Goal: Information Seeking & Learning: Compare options

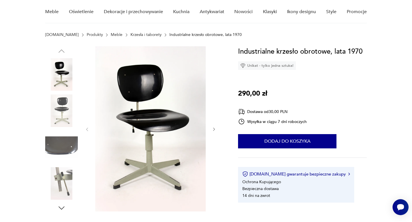
click at [212, 130] on icon "button" at bounding box center [214, 129] width 5 height 5
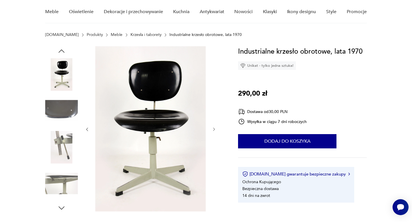
click at [212, 130] on icon "button" at bounding box center [214, 129] width 5 height 5
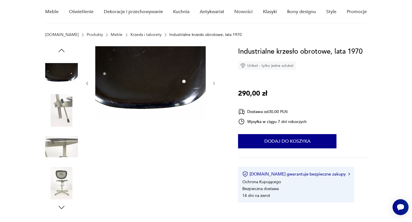
click at [212, 130] on div at bounding box center [151, 129] width 132 height 166
click at [58, 108] on img at bounding box center [61, 110] width 33 height 33
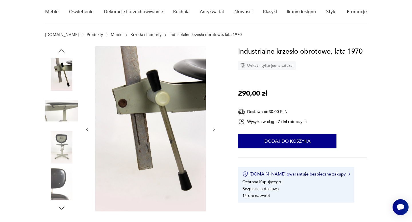
click at [64, 131] on img at bounding box center [61, 147] width 33 height 33
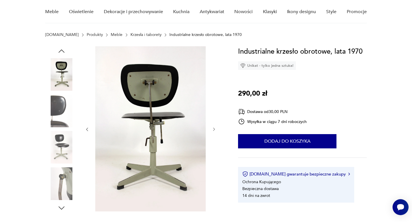
click at [63, 136] on img at bounding box center [61, 147] width 33 height 33
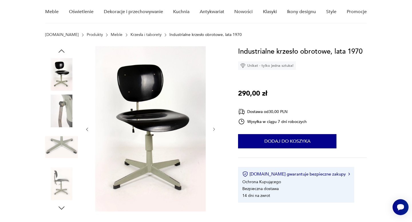
click at [61, 147] on img at bounding box center [61, 147] width 33 height 33
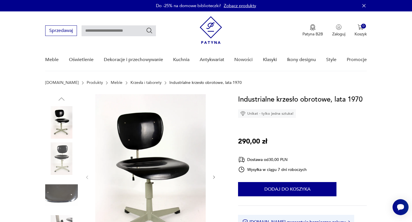
click at [131, 84] on link "Krzesła i taborety" at bounding box center [145, 83] width 31 height 5
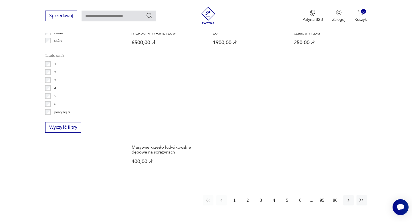
scroll to position [890, 0]
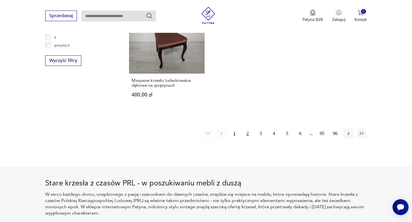
click at [248, 129] on button "2" at bounding box center [247, 134] width 10 height 10
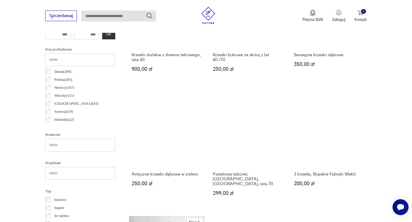
scroll to position [141, 0]
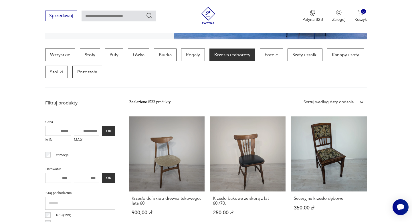
click at [118, 16] on input "text" at bounding box center [118, 16] width 74 height 11
type input "*******"
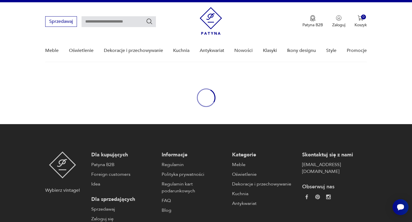
type input "*******"
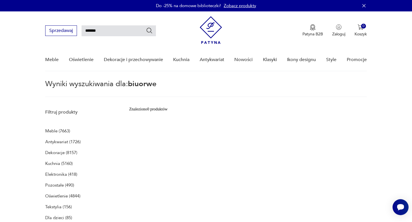
click at [106, 34] on input "*******" at bounding box center [118, 30] width 74 height 11
type input "*******"
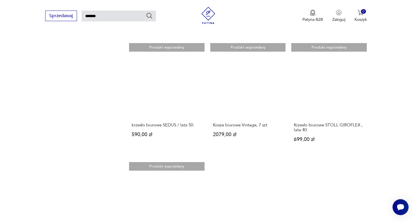
scroll to position [591, 0]
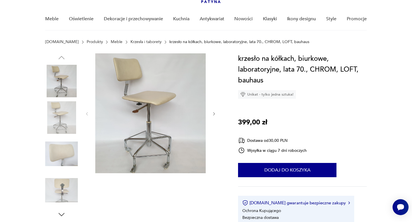
scroll to position [41, 0]
click at [214, 112] on icon "button" at bounding box center [214, 114] width 5 height 5
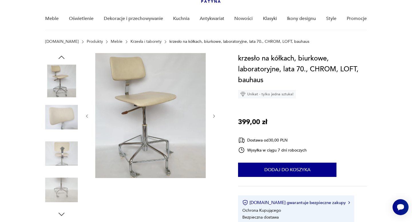
click at [215, 111] on div at bounding box center [151, 116] width 132 height 126
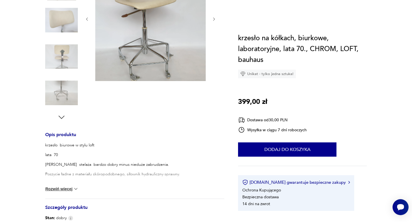
scroll to position [20, 0]
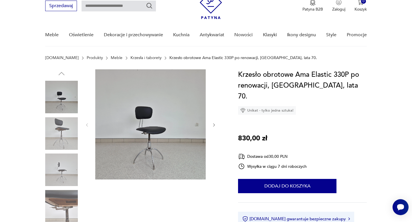
scroll to position [33, 0]
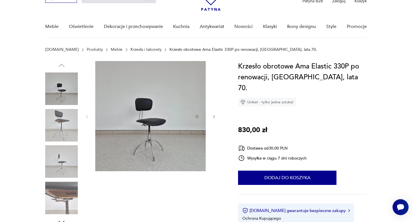
click at [69, 92] on img at bounding box center [61, 89] width 33 height 33
click at [68, 116] on img at bounding box center [61, 125] width 33 height 33
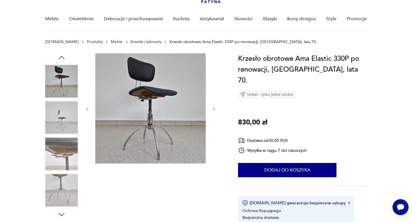
scroll to position [42, 0]
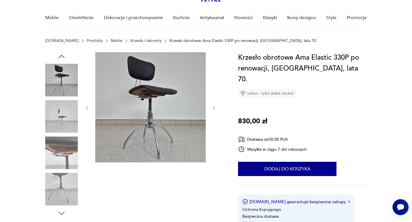
click at [69, 107] on img at bounding box center [61, 116] width 33 height 33
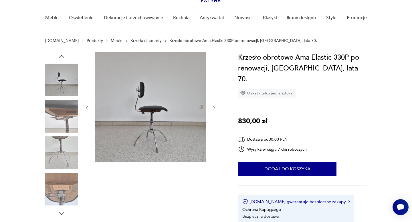
click at [67, 139] on img at bounding box center [61, 153] width 33 height 33
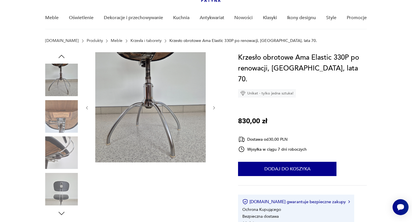
click at [69, 157] on img at bounding box center [61, 153] width 33 height 33
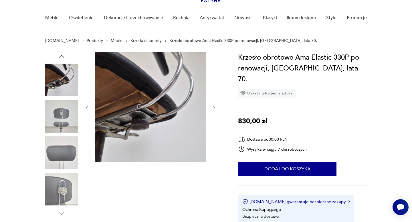
click at [69, 157] on img at bounding box center [61, 153] width 33 height 33
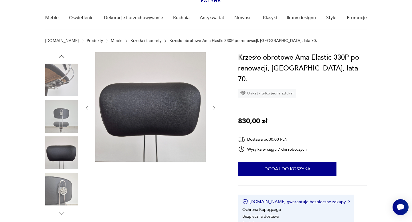
click at [69, 184] on img at bounding box center [61, 189] width 33 height 33
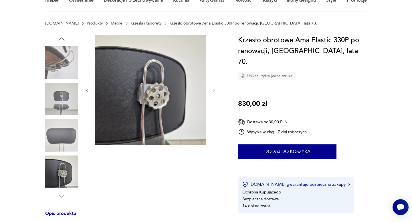
scroll to position [66, 0]
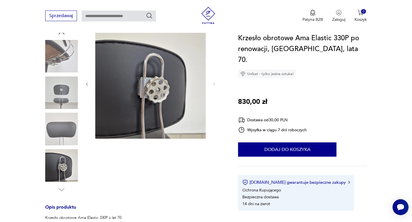
click at [61, 77] on img at bounding box center [61, 93] width 33 height 33
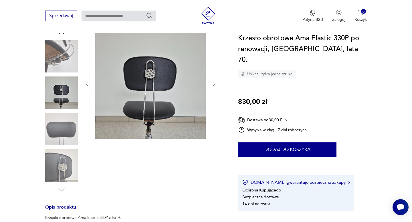
click at [61, 30] on div "Sprzedawaj Patyna B2B Zaloguj 0 Koszyk Twój koszyk ( 0 ) Brak produktów w koszy…" at bounding box center [206, 16] width 412 height 33
click at [61, 31] on div "Sprzedawaj Patyna B2B Zaloguj 0 Koszyk Twój koszyk ( 0 ) Brak produktów w koszy…" at bounding box center [206, 16] width 412 height 33
click at [62, 33] on div "Sprzedawaj Patyna B2B Zaloguj 0 Koszyk Twój koszyk ( 0 ) Brak produktów w koszy…" at bounding box center [206, 16] width 412 height 33
click at [86, 82] on icon "button" at bounding box center [87, 84] width 5 height 5
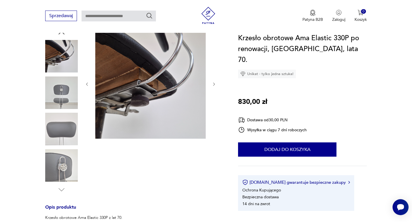
click at [87, 82] on icon "button" at bounding box center [87, 84] width 5 height 5
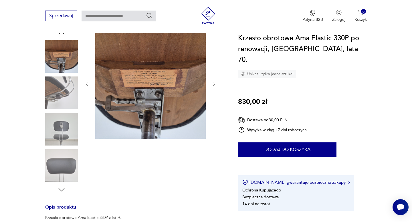
click at [87, 82] on icon "button" at bounding box center [87, 84] width 5 height 5
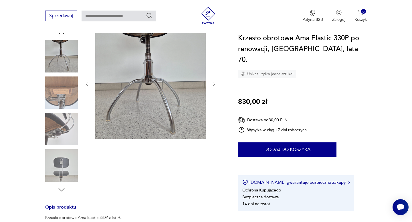
click at [87, 82] on icon "button" at bounding box center [87, 84] width 5 height 5
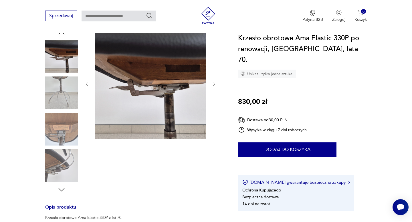
click at [87, 82] on icon "button" at bounding box center [87, 84] width 5 height 5
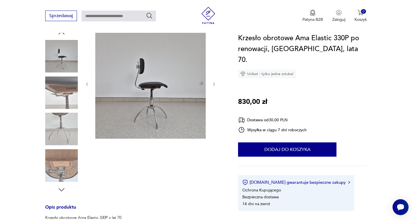
click at [215, 83] on icon "button" at bounding box center [214, 84] width 5 height 5
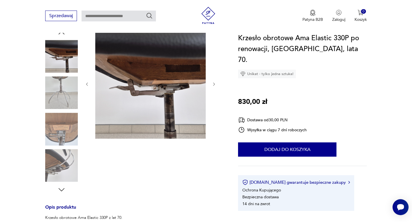
click at [88, 85] on icon "button" at bounding box center [87, 84] width 5 height 5
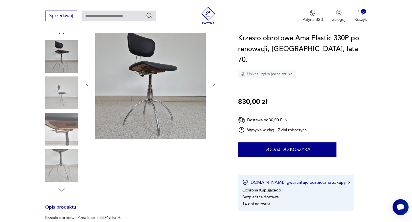
click at [88, 85] on icon "button" at bounding box center [87, 84] width 5 height 5
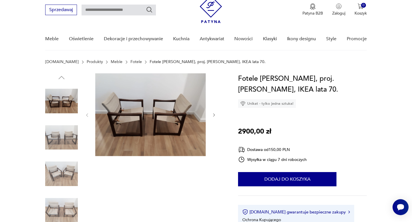
scroll to position [23, 0]
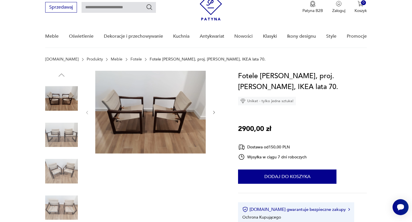
click at [68, 130] on img at bounding box center [61, 135] width 33 height 33
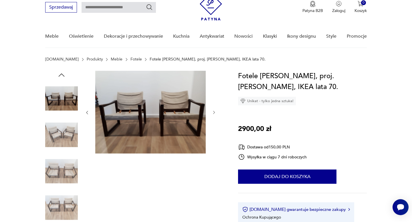
click at [62, 142] on img at bounding box center [61, 135] width 33 height 33
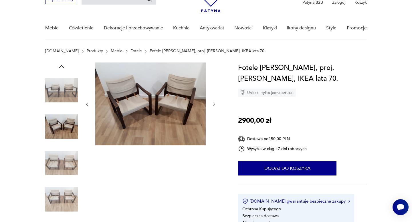
scroll to position [33, 0]
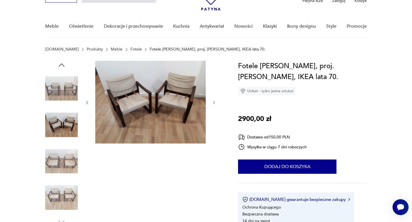
click at [61, 151] on img at bounding box center [61, 161] width 33 height 33
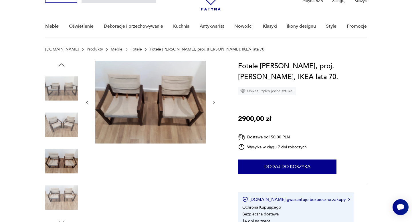
click at [67, 193] on img at bounding box center [61, 198] width 33 height 33
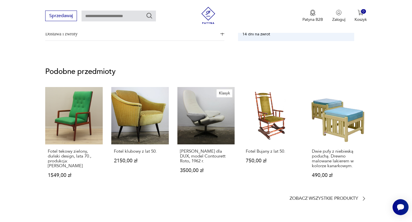
scroll to position [399, 0]
